Goal: Task Accomplishment & Management: Use online tool/utility

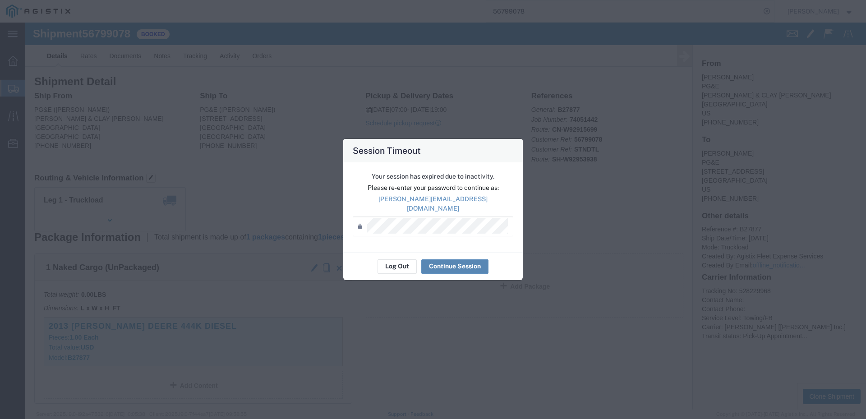
click at [455, 260] on button "Continue Session" at bounding box center [454, 266] width 67 height 14
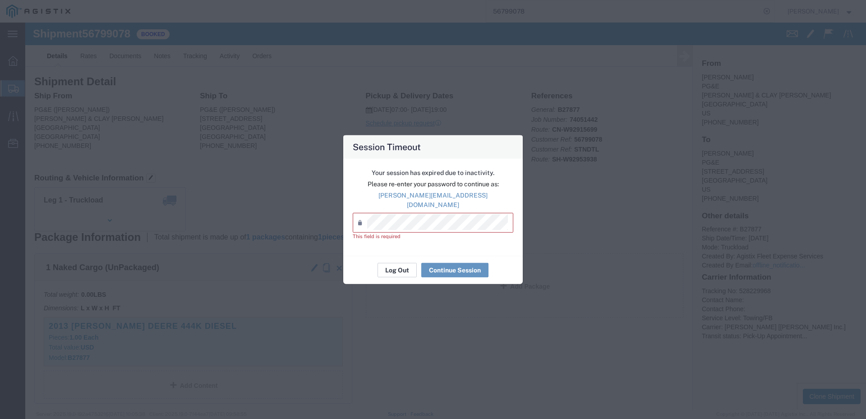
click at [403, 264] on button "Log Out" at bounding box center [397, 270] width 39 height 14
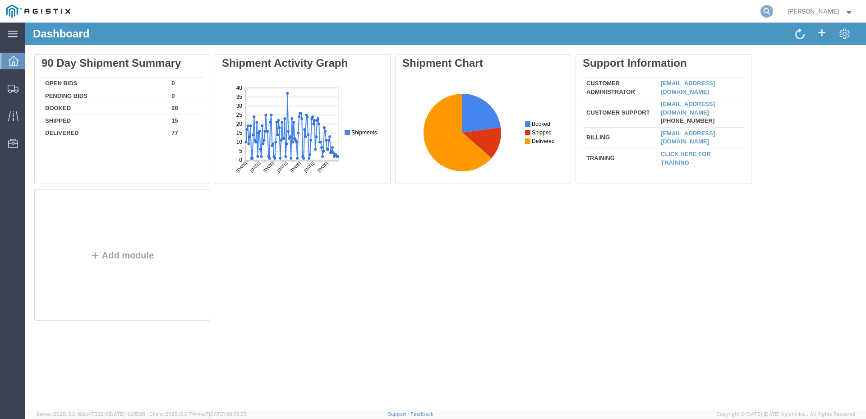
click at [773, 12] on icon at bounding box center [767, 11] width 13 height 13
type input "56820460"
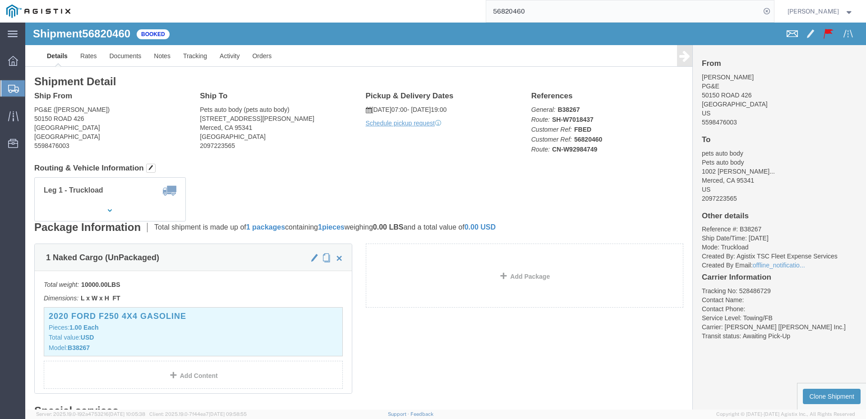
click span
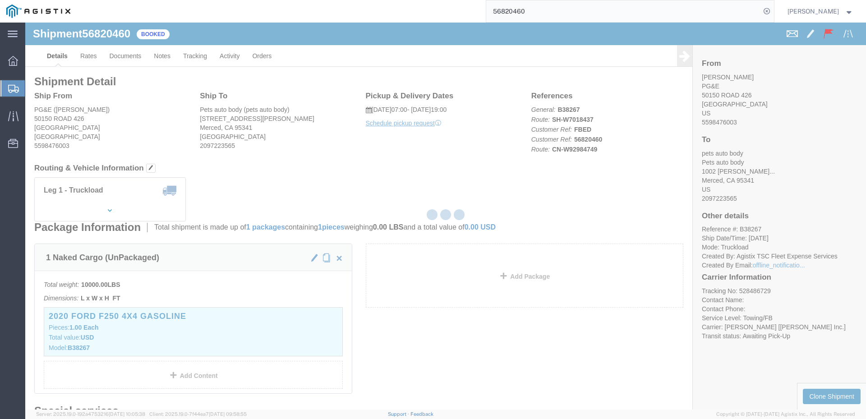
checkbox input "true"
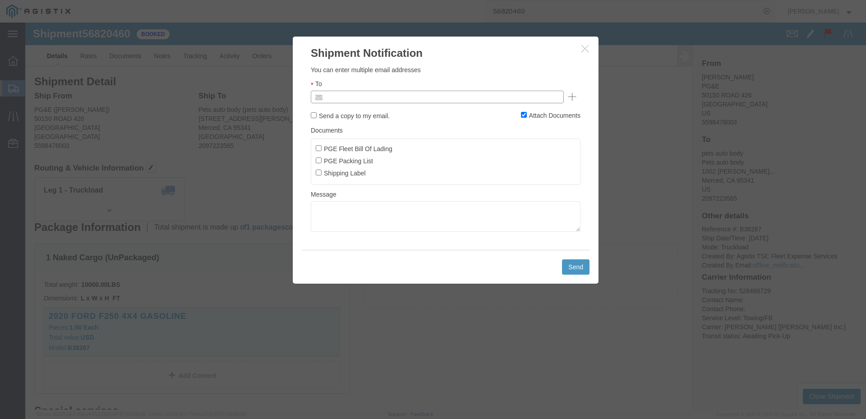
click input "text"
type input "ppetrille@pge.com"
click input "PGE Fleet Bill Of Lading"
checkbox input "true"
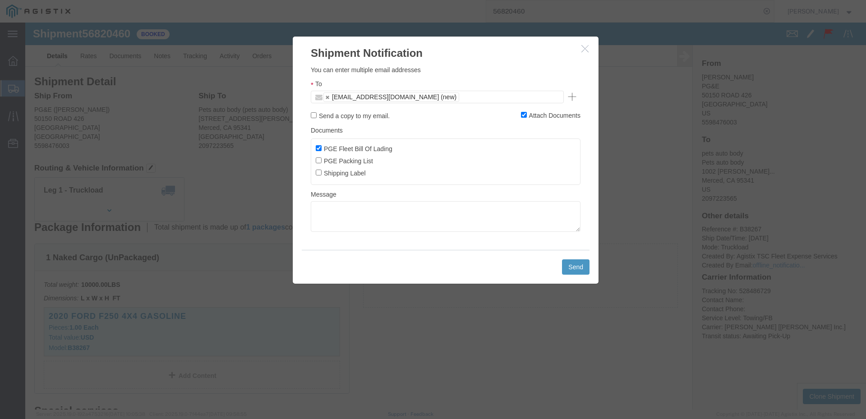
click input "text"
type input "ppetrille@epplerinc.com"
click button "Send"
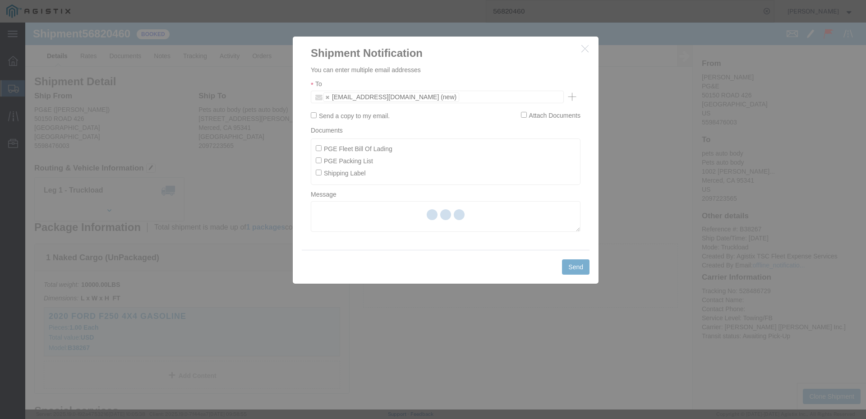
checkbox input "false"
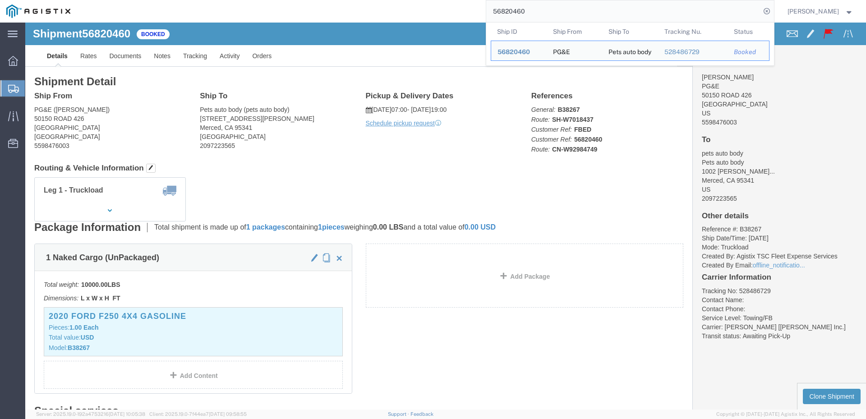
drag, startPoint x: 575, startPoint y: 9, endPoint x: 428, endPoint y: 8, distance: 146.6
click at [564, 4] on input "56820460" at bounding box center [623, 11] width 274 height 22
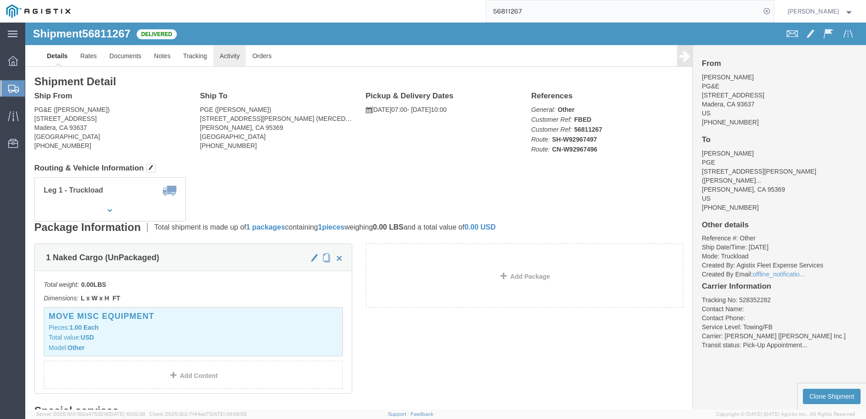
click link "Activity"
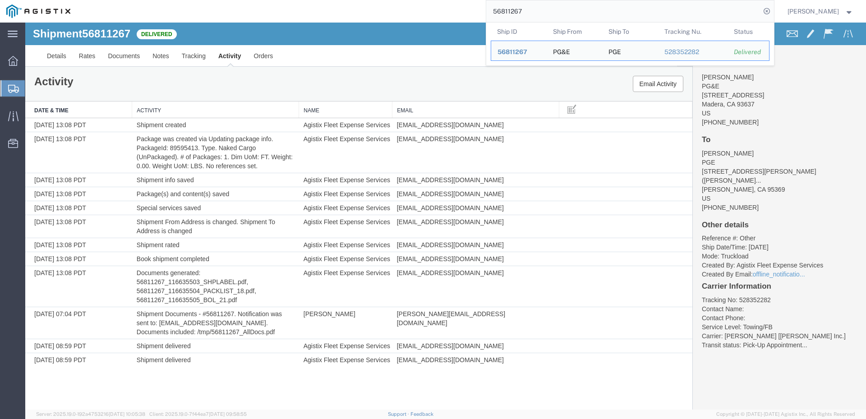
click at [553, 10] on input "56811267" at bounding box center [623, 11] width 274 height 22
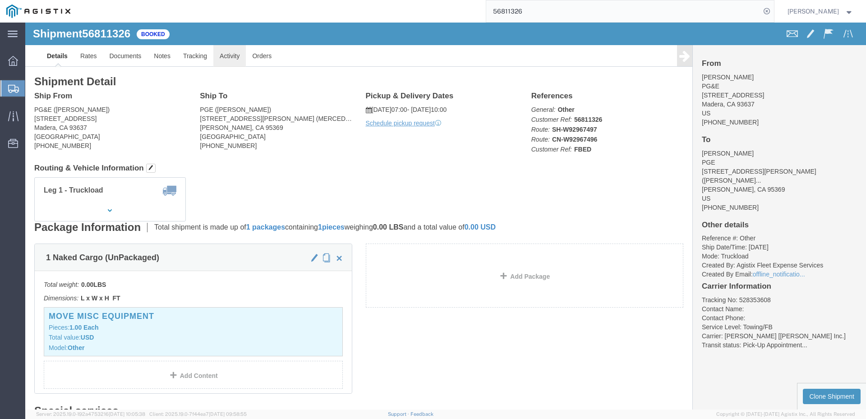
click link "Activity"
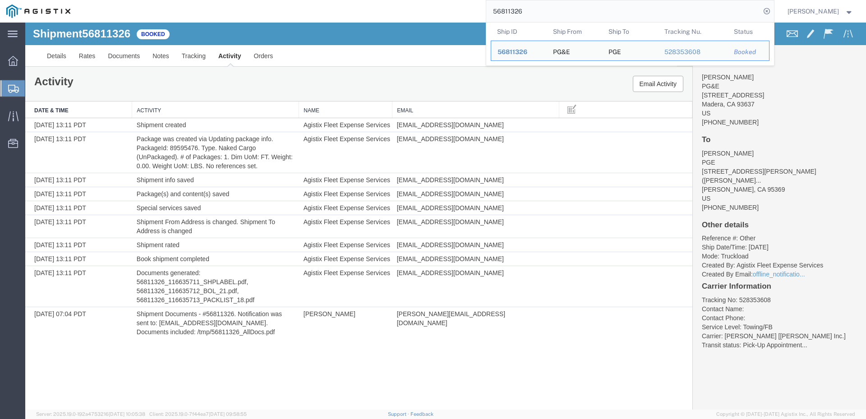
drag, startPoint x: 556, startPoint y: 15, endPoint x: 521, endPoint y: 26, distance: 37.0
click at [521, 23] on form "56811326 Ship ID Ship From Ship To Tracking Nu. Status Ship ID 56811326 Ship Fr…" at bounding box center [630, 11] width 289 height 23
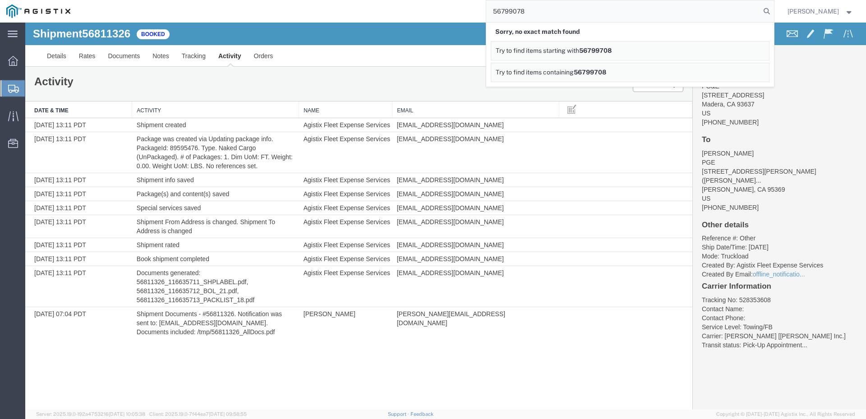
type input "56799078"
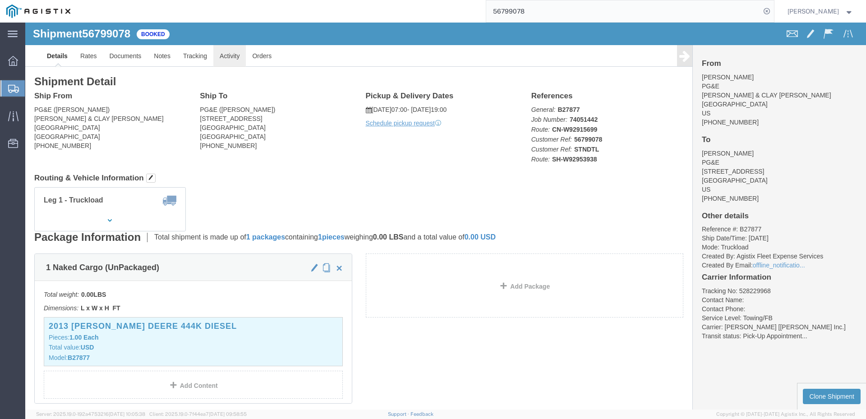
click link "Activity"
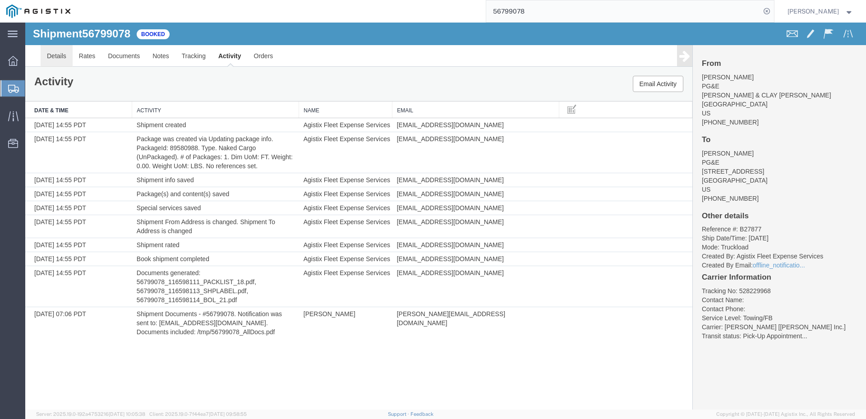
click at [55, 56] on link "Details" at bounding box center [57, 56] width 32 height 22
